Goal: Task Accomplishment & Management: Complete application form

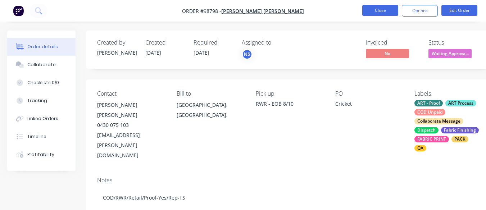
click at [380, 14] on button "Close" at bounding box center [380, 10] width 36 height 11
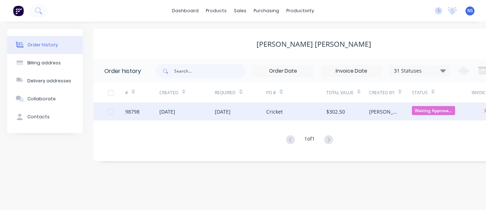
click at [291, 110] on div "Cricket" at bounding box center [296, 111] width 60 height 18
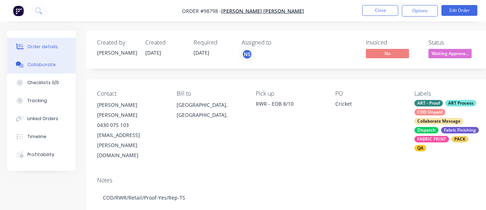
click at [39, 65] on div "Collaborate" at bounding box center [41, 64] width 28 height 6
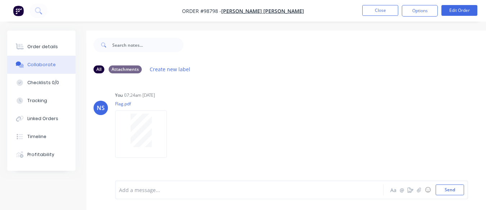
click at [43, 35] on div "Order details Collaborate Checklists 0/0 Tracking Linked Orders Timeline Profit…" at bounding box center [41, 101] width 68 height 140
click at [42, 50] on div "Order details" at bounding box center [42, 46] width 31 height 6
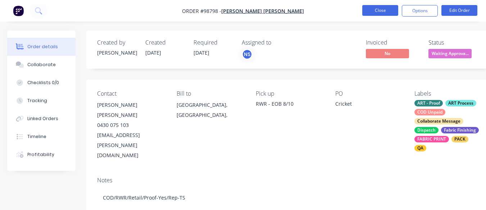
click at [378, 10] on button "Close" at bounding box center [380, 10] width 36 height 11
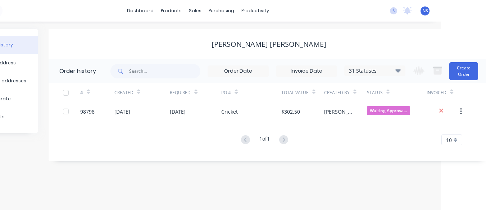
scroll to position [0, 48]
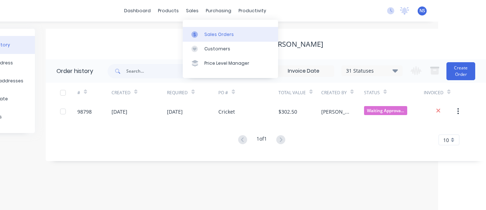
click at [220, 29] on link "Sales Orders" at bounding box center [230, 34] width 95 height 14
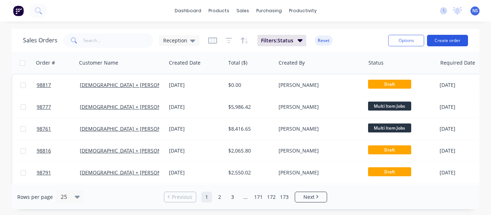
click at [450, 41] on button "Create order" at bounding box center [447, 41] width 41 height 12
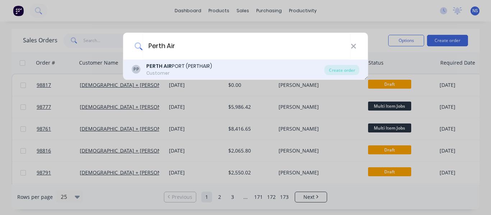
type input "Perth Air"
click at [204, 69] on div "PERTH AIR PORT (PERTHAIR)" at bounding box center [179, 67] width 66 height 8
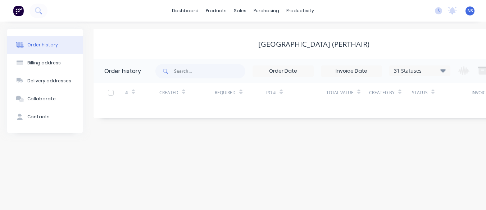
scroll to position [0, 48]
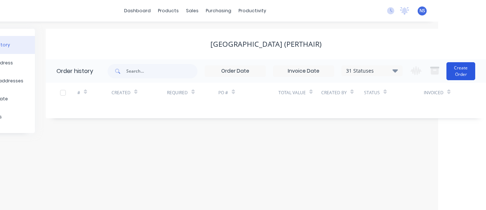
click at [463, 79] on button "Create Order" at bounding box center [460, 71] width 29 height 18
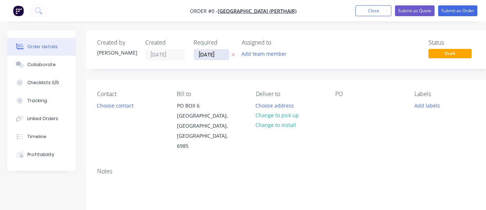
click at [214, 55] on input "[DATE]" at bounding box center [211, 54] width 35 height 11
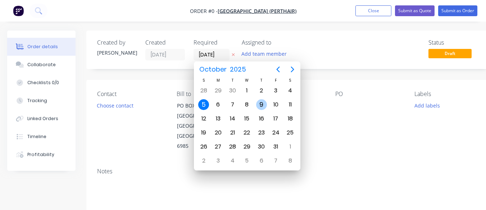
click at [259, 104] on div "9" at bounding box center [261, 104] width 11 height 11
type input "[DATE]"
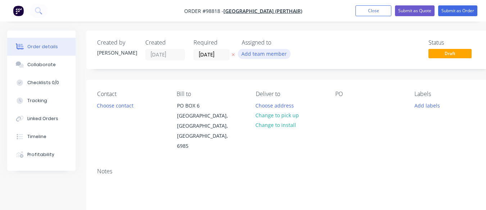
click at [259, 52] on button "Add team member" at bounding box center [264, 54] width 53 height 10
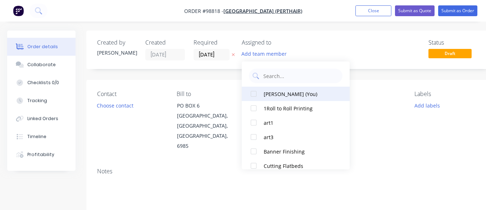
click at [262, 92] on button "[PERSON_NAME] (You)" at bounding box center [296, 94] width 108 height 14
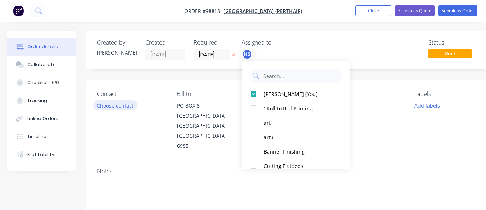
click at [119, 109] on button "Choose contact" at bounding box center [115, 105] width 44 height 10
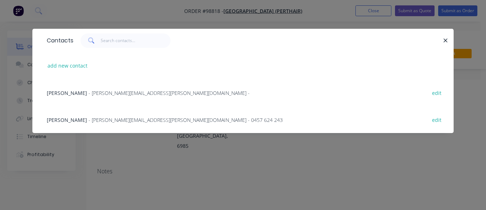
click at [110, 90] on span "- [PERSON_NAME][EMAIL_ADDRESS][PERSON_NAME][DOMAIN_NAME] -" at bounding box center [168, 93] width 161 height 7
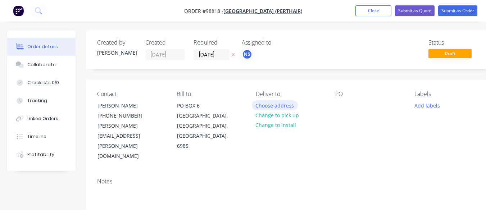
click at [270, 102] on button "Choose address" at bounding box center [275, 105] width 46 height 10
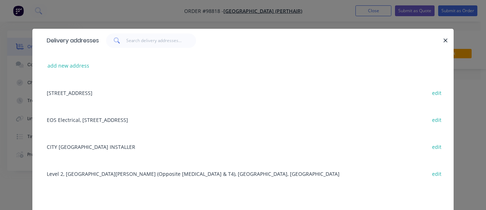
click at [169, 170] on div "Level 2, [GEOGRAPHIC_DATA][PERSON_NAME] (Opposite [MEDICAL_DATA] & T4), [GEOGRA…" at bounding box center [242, 173] width 399 height 27
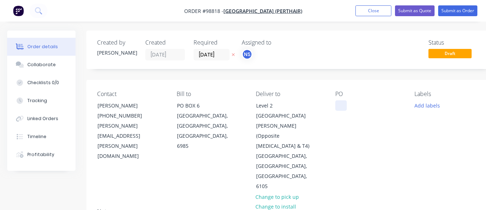
click at [338, 105] on div at bounding box center [341, 105] width 12 height 10
